Goal: Transaction & Acquisition: Purchase product/service

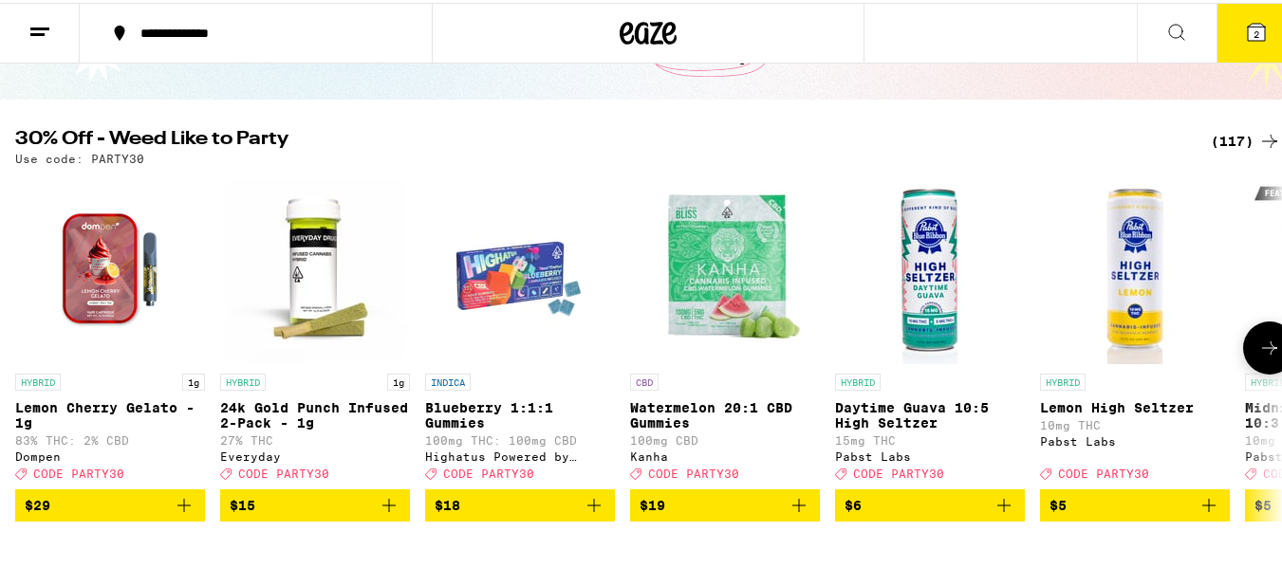
scroll to position [152, 0]
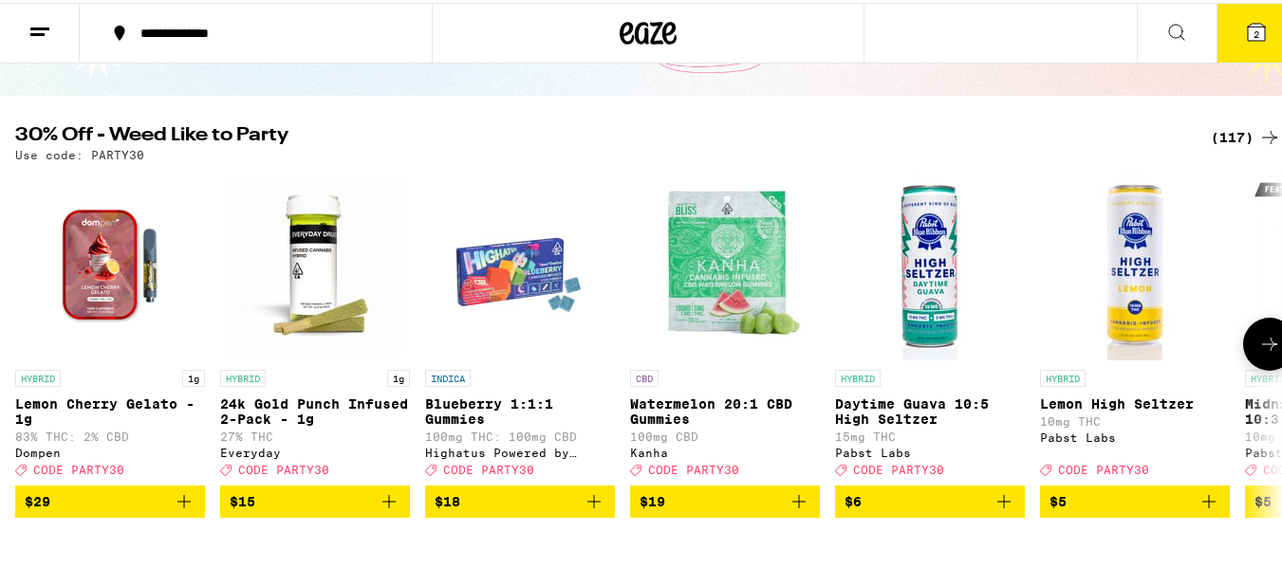
click at [1243, 368] on button at bounding box center [1269, 341] width 53 height 53
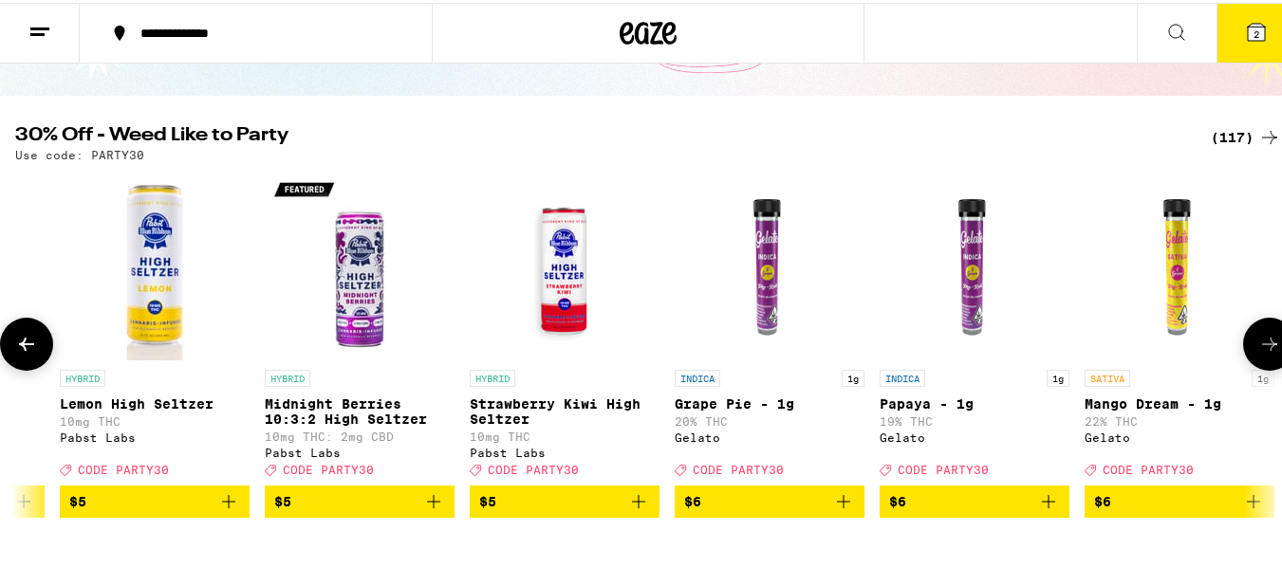
scroll to position [0, 1044]
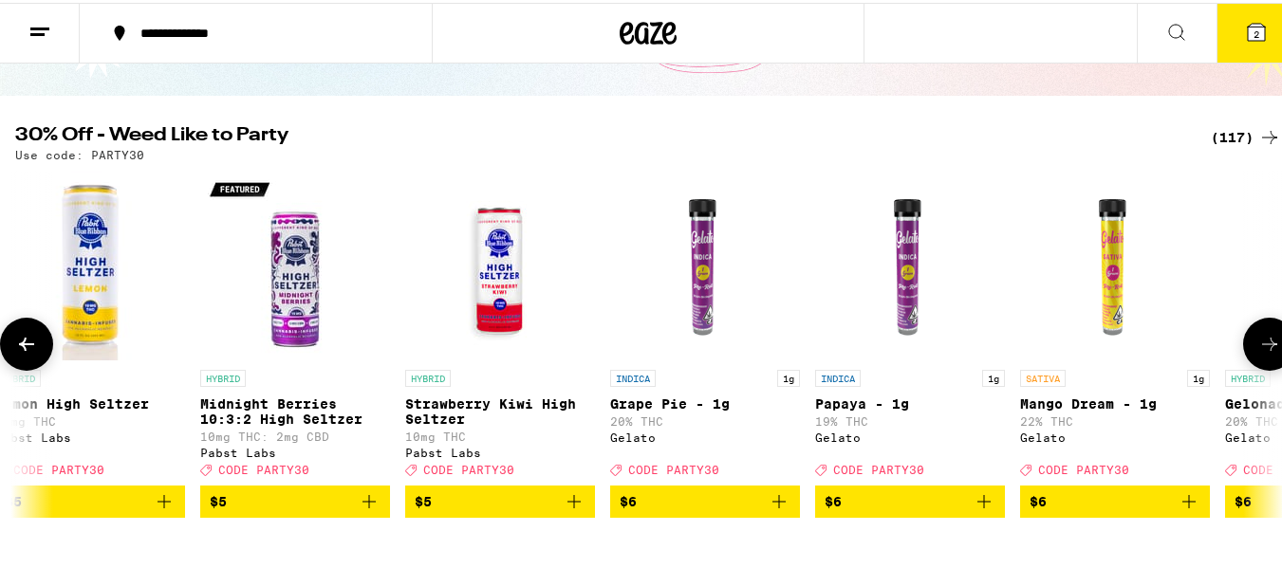
click at [1258, 353] on icon at bounding box center [1269, 341] width 23 height 23
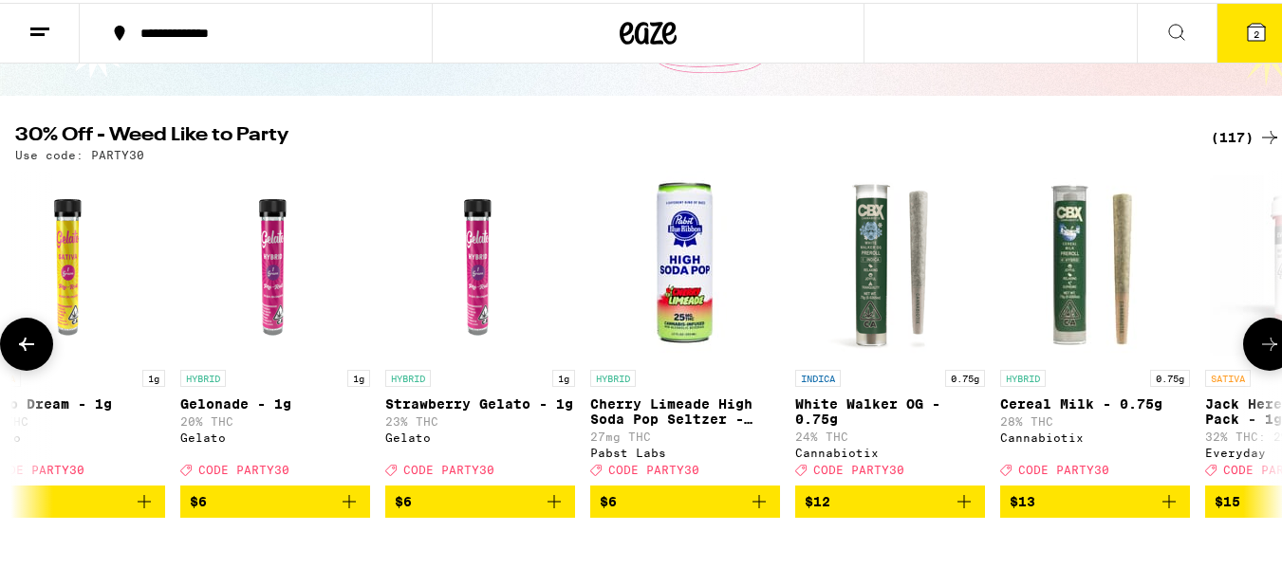
click at [1258, 353] on icon at bounding box center [1269, 341] width 23 height 23
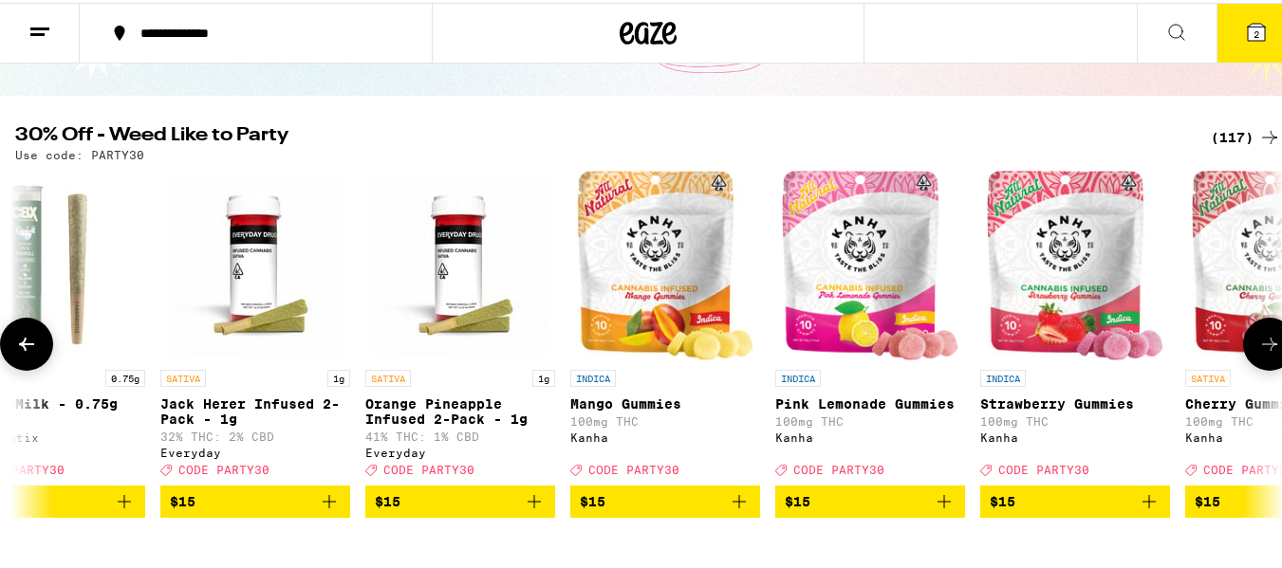
click at [1258, 353] on icon at bounding box center [1269, 341] width 23 height 23
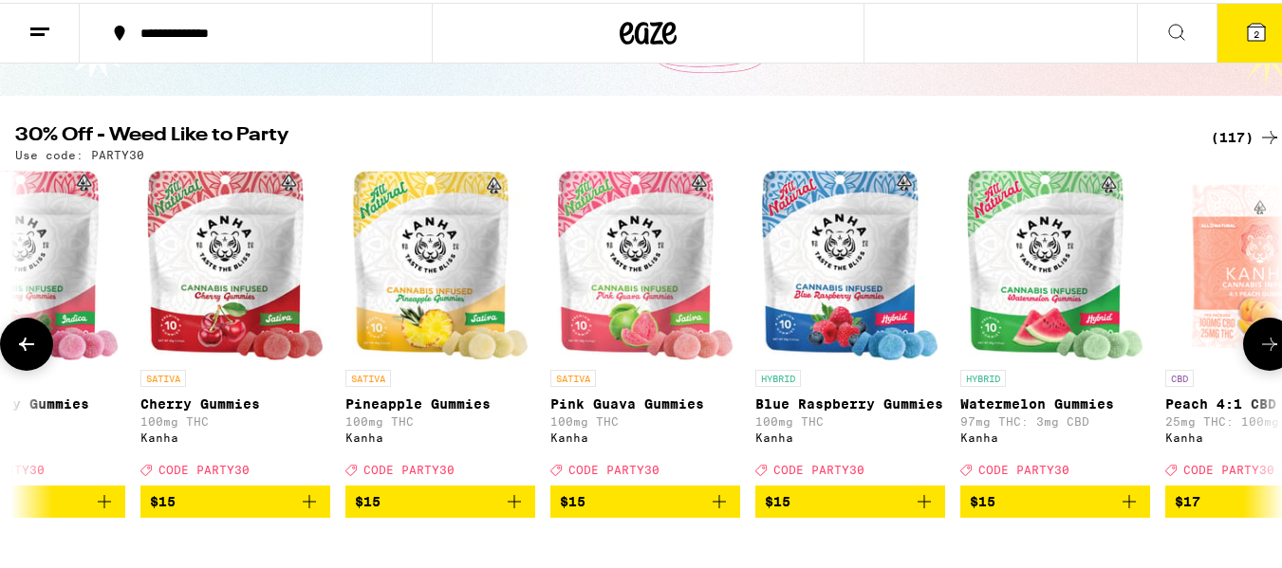
click at [1258, 353] on icon at bounding box center [1269, 341] width 23 height 23
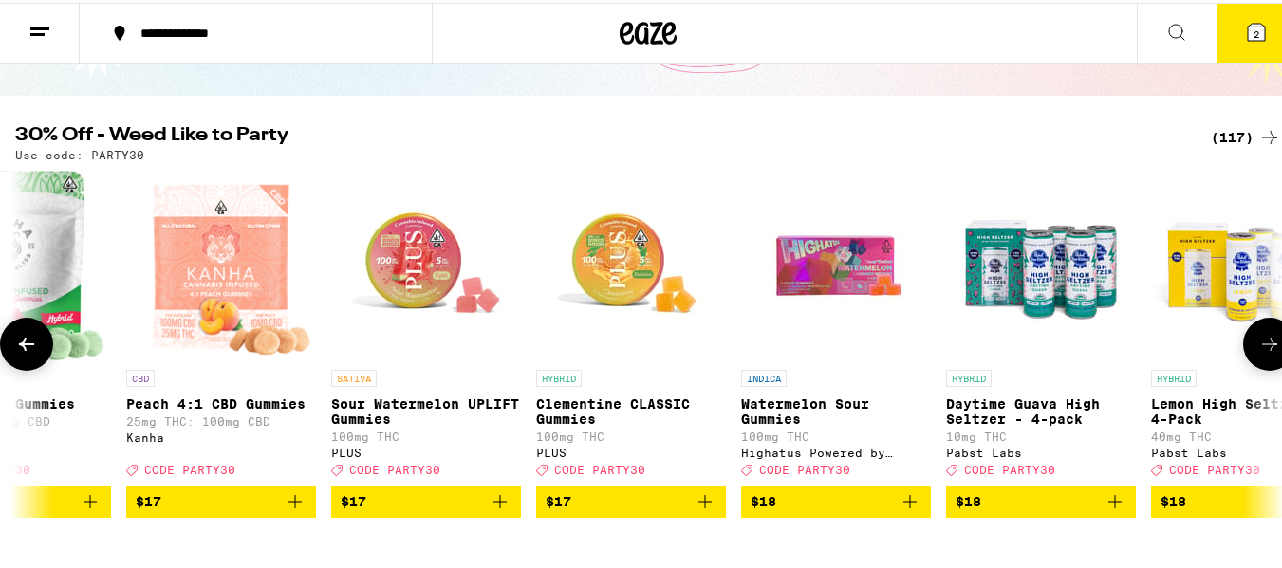
scroll to position [0, 5222]
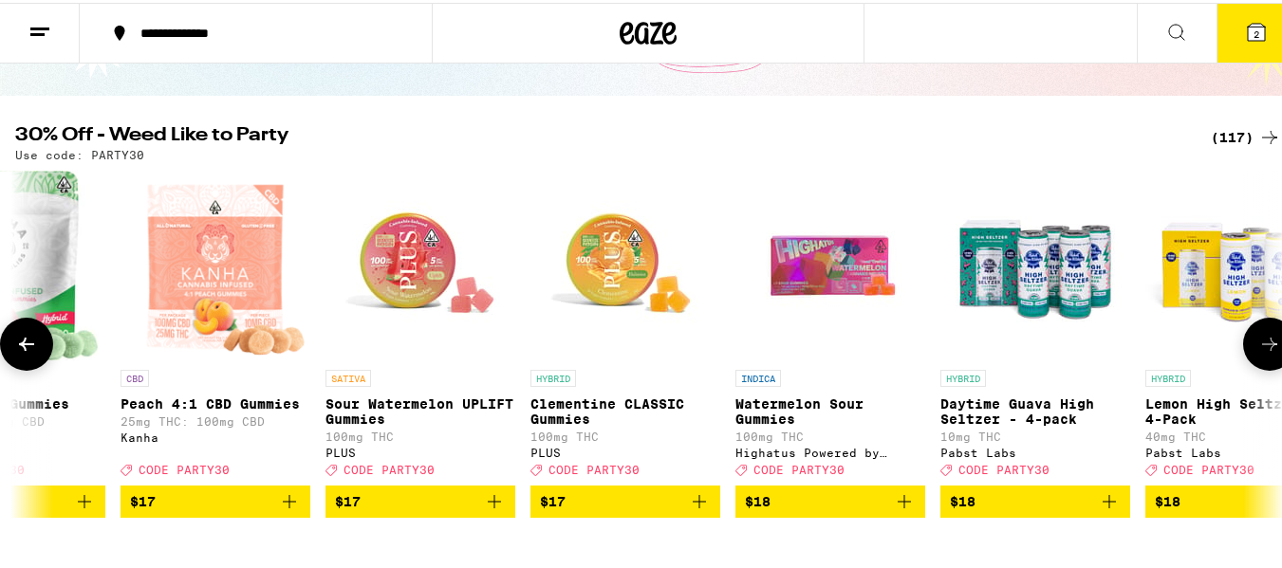
click at [1258, 353] on icon at bounding box center [1269, 341] width 23 height 23
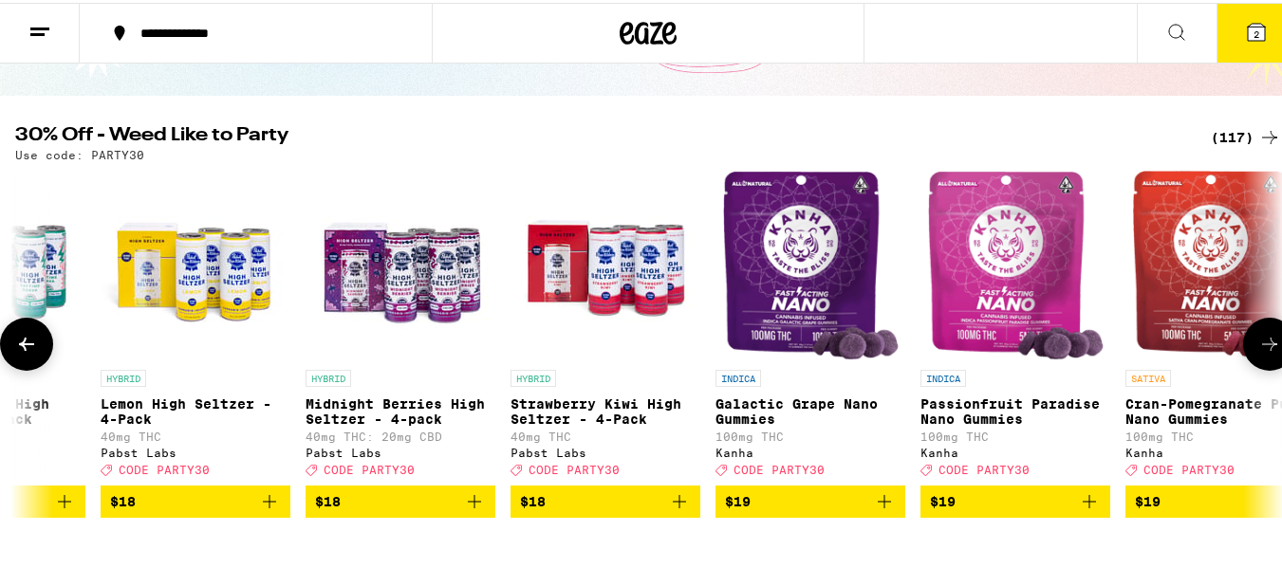
click at [1258, 352] on icon at bounding box center [1269, 341] width 23 height 23
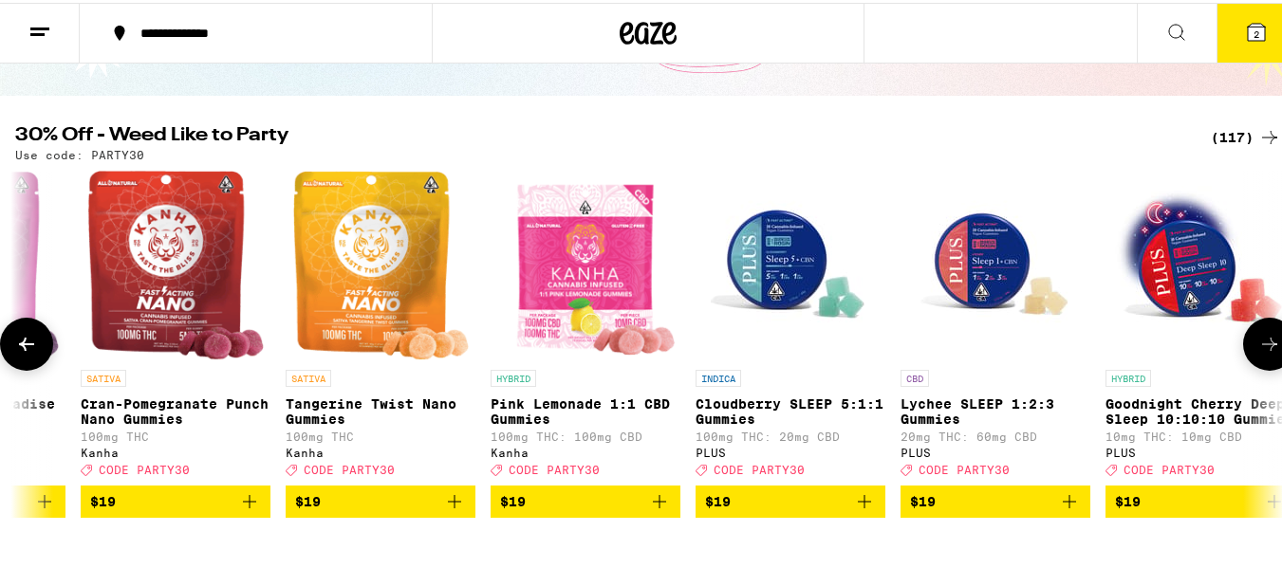
click at [1258, 352] on icon at bounding box center [1269, 341] width 23 height 23
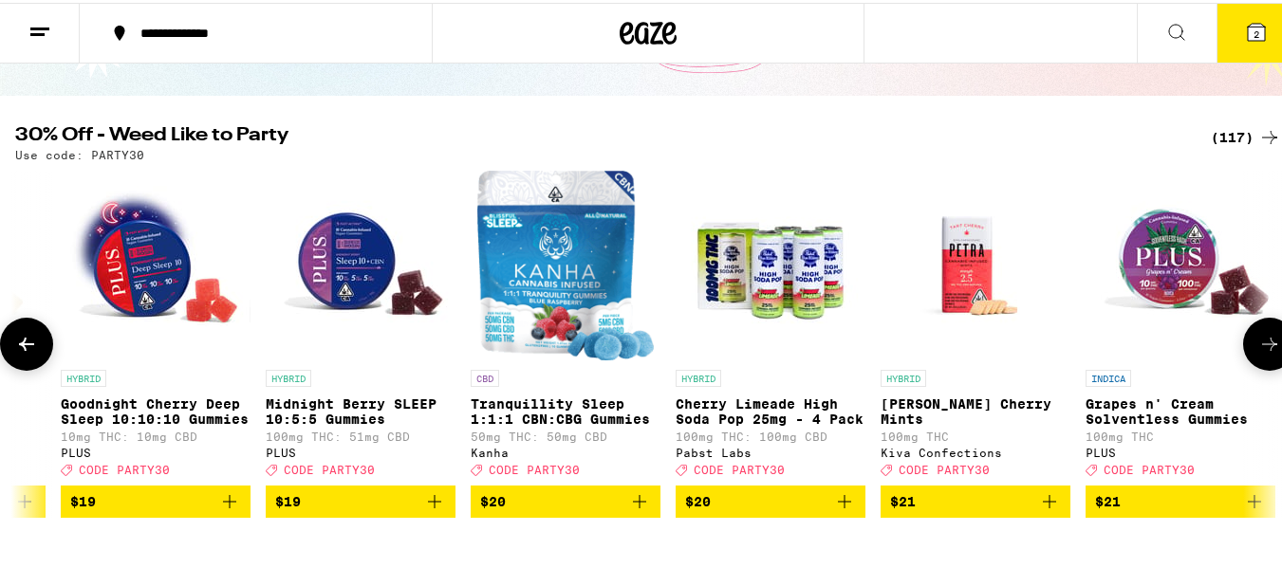
click at [1258, 353] on icon at bounding box center [1269, 341] width 23 height 23
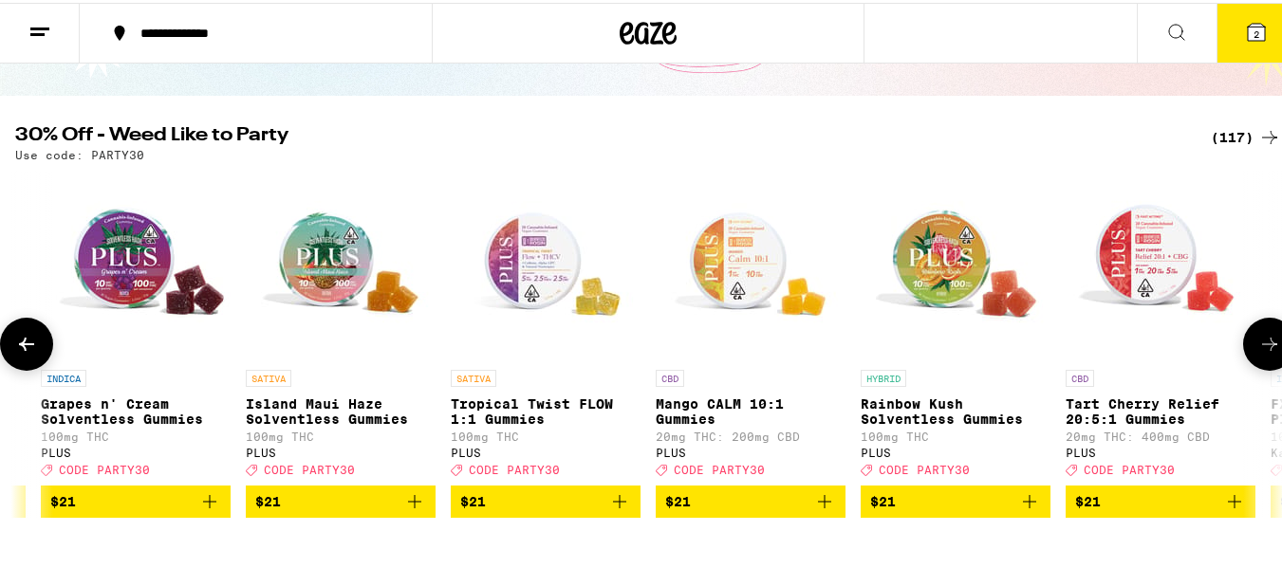
click at [1258, 353] on icon at bounding box center [1269, 341] width 23 height 23
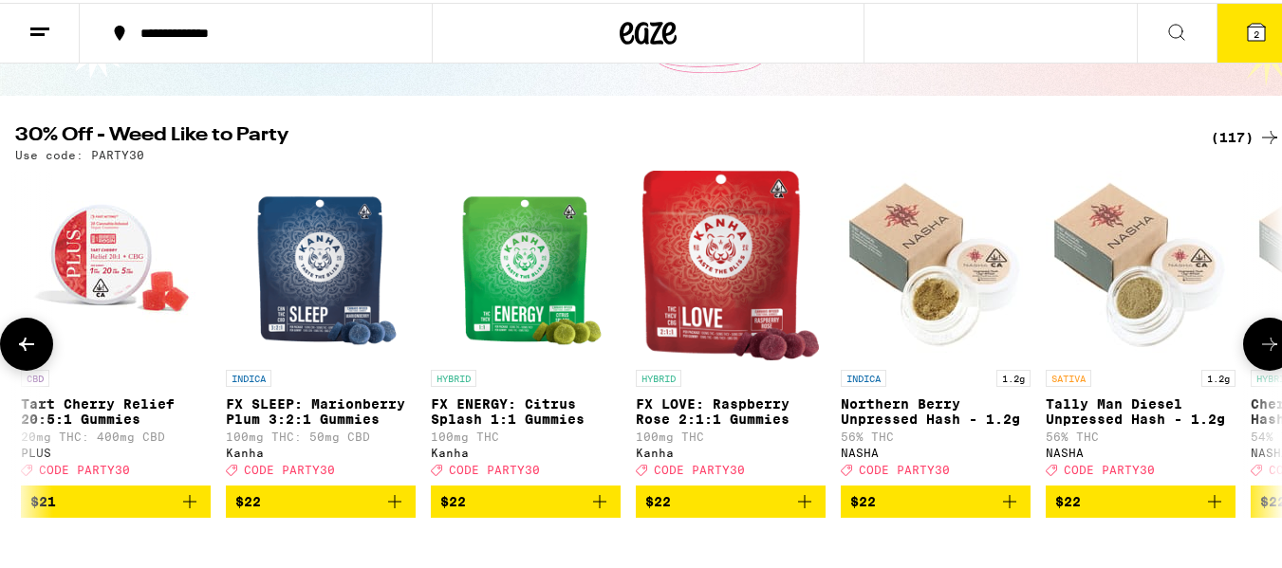
click at [1258, 353] on icon at bounding box center [1269, 341] width 23 height 23
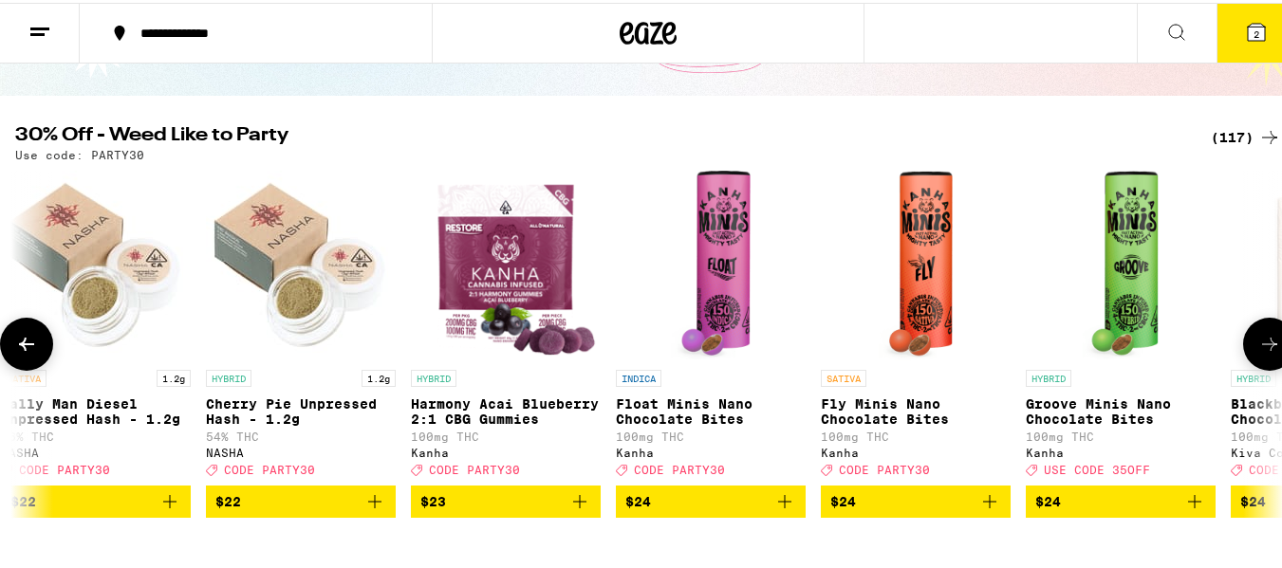
click at [1258, 353] on icon at bounding box center [1269, 341] width 23 height 23
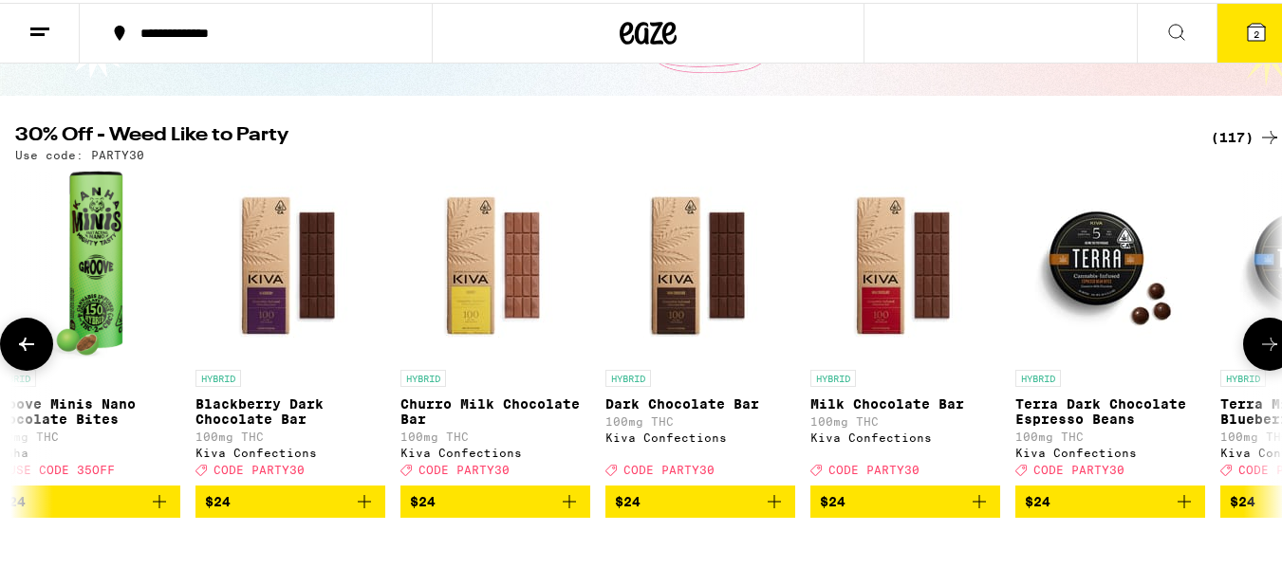
scroll to position [0, 12533]
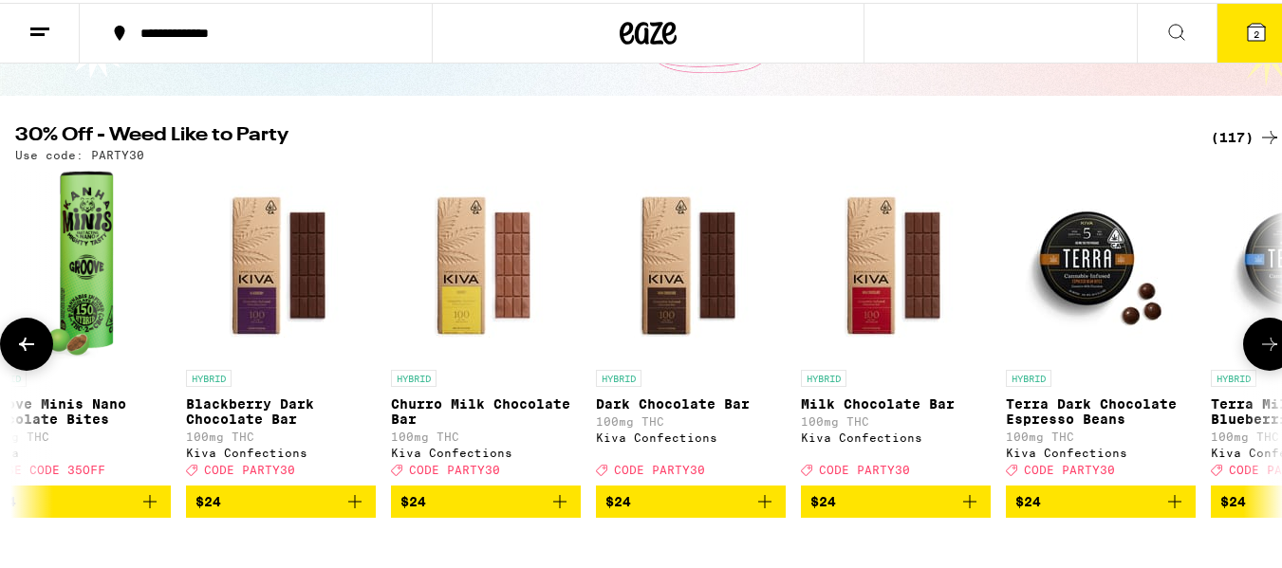
click at [1258, 353] on icon at bounding box center [1269, 341] width 23 height 23
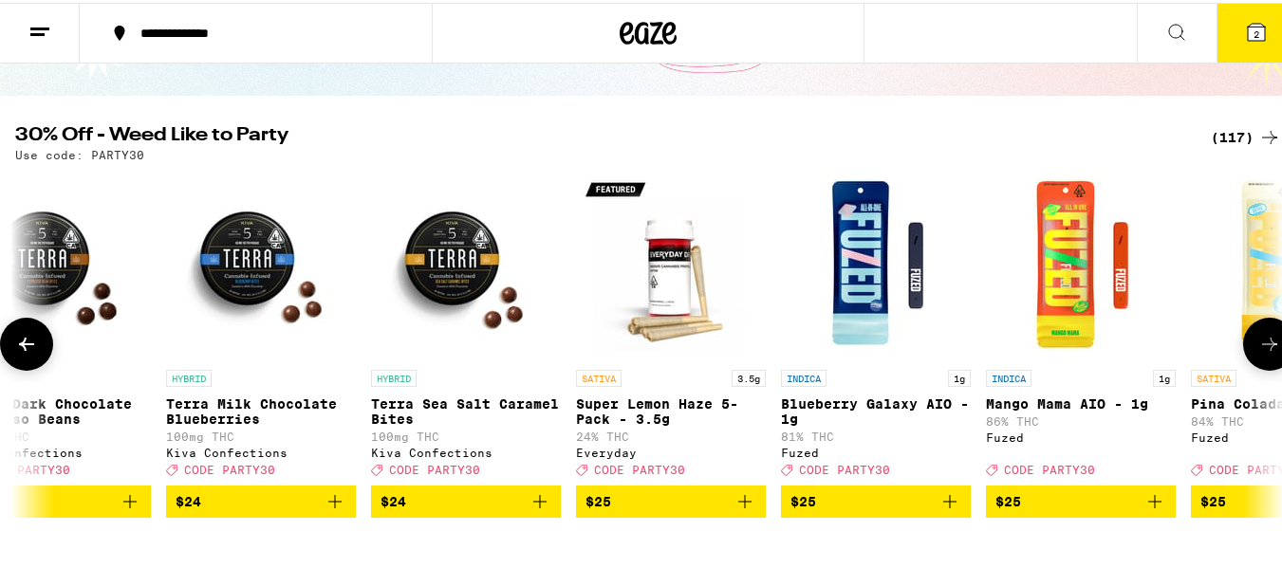
click at [1258, 353] on icon at bounding box center [1269, 341] width 23 height 23
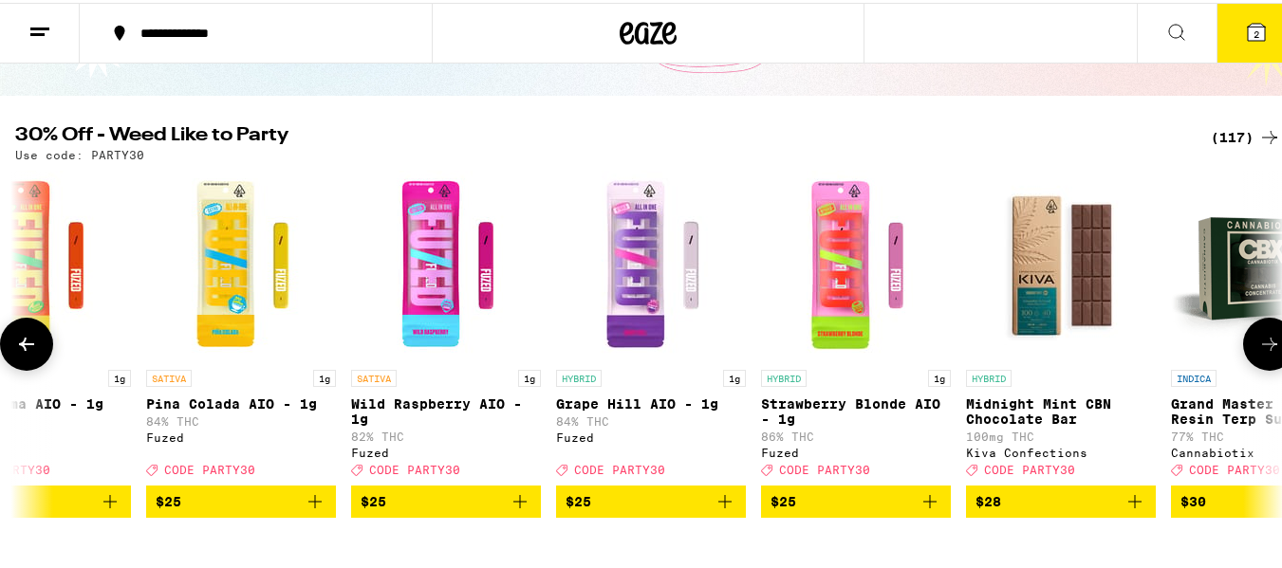
click at [1258, 353] on icon at bounding box center [1269, 341] width 23 height 23
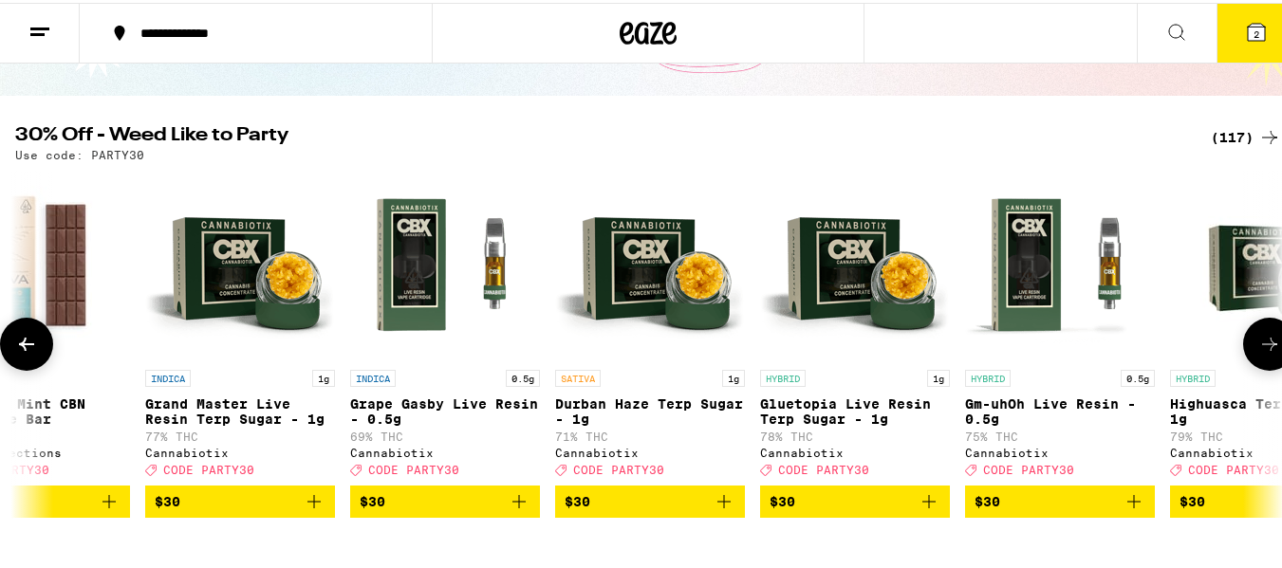
scroll to position [0, 15666]
